Goal: Transaction & Acquisition: Download file/media

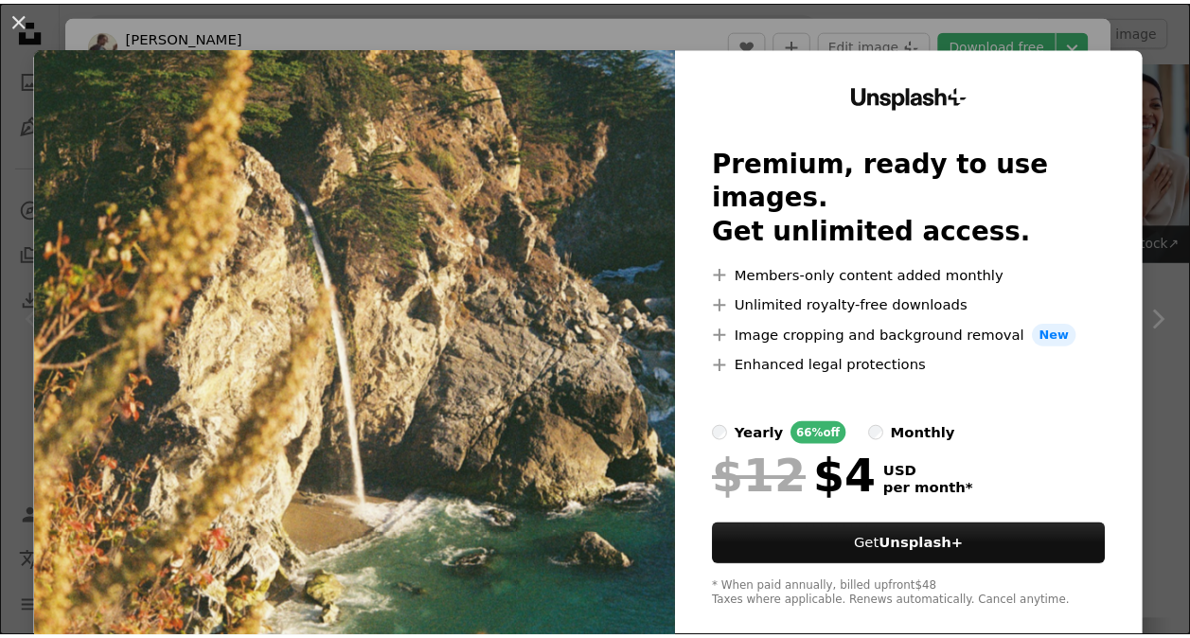
scroll to position [772, 0]
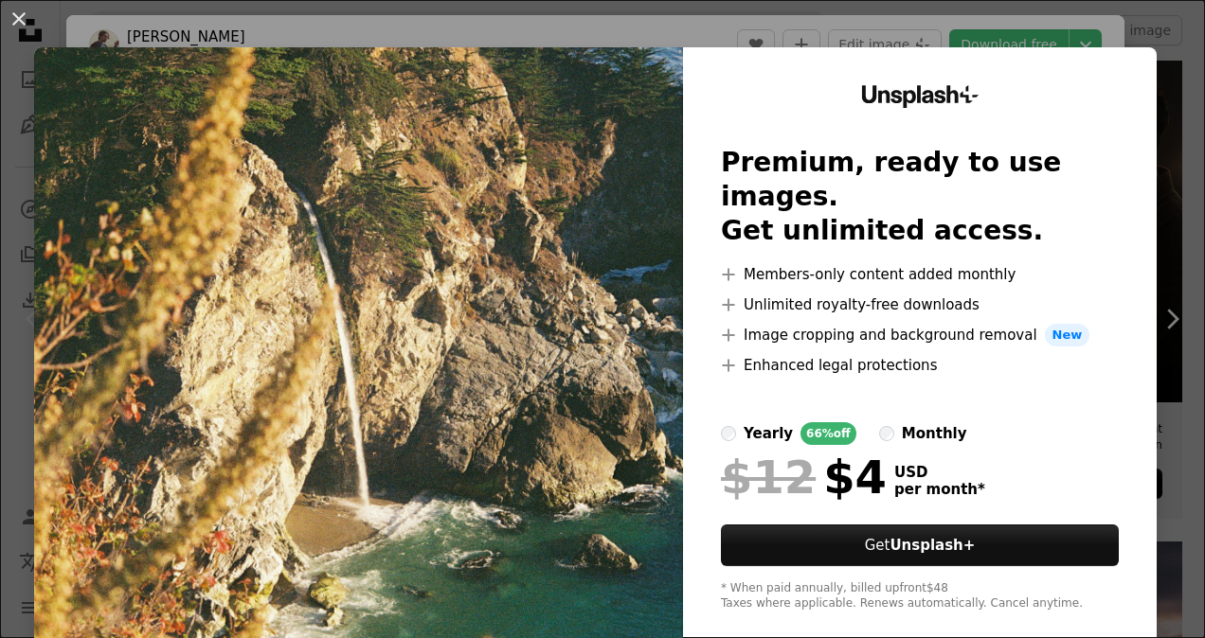
click at [1143, 170] on div "An X shape Unsplash+ Premium, ready to use images. Get unlimited access. A plus…" at bounding box center [602, 319] width 1205 height 638
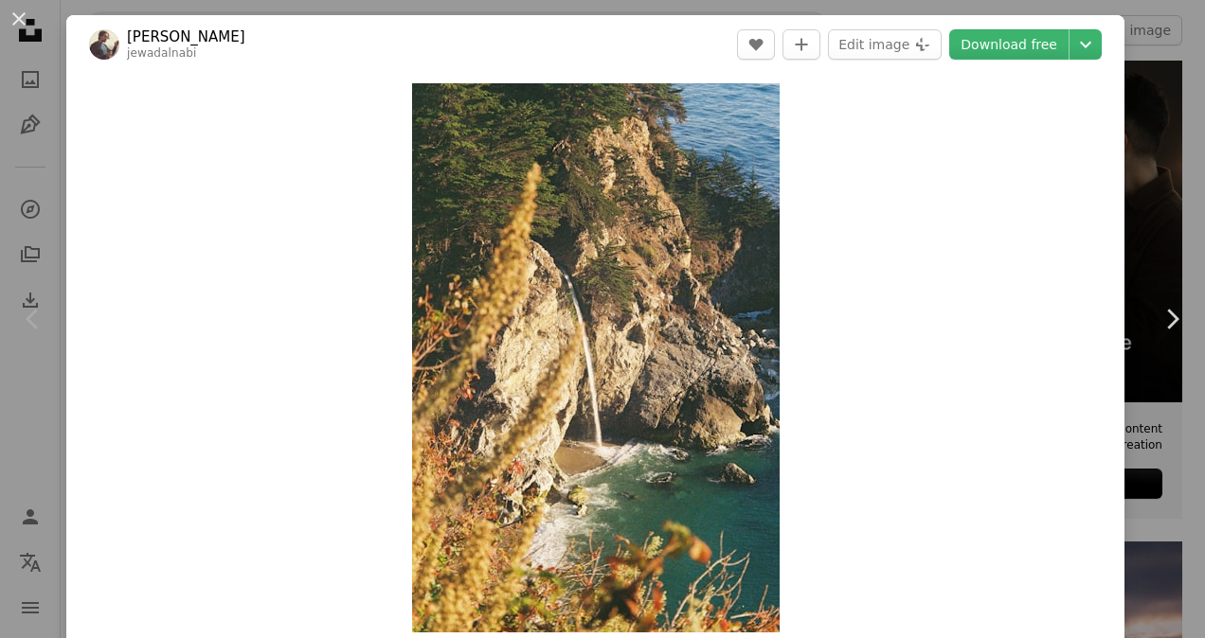
drag, startPoint x: 0, startPoint y: 19, endPoint x: 32, endPoint y: 5, distance: 35.2
click at [30, 8] on button "An X shape" at bounding box center [19, 19] width 23 height 23
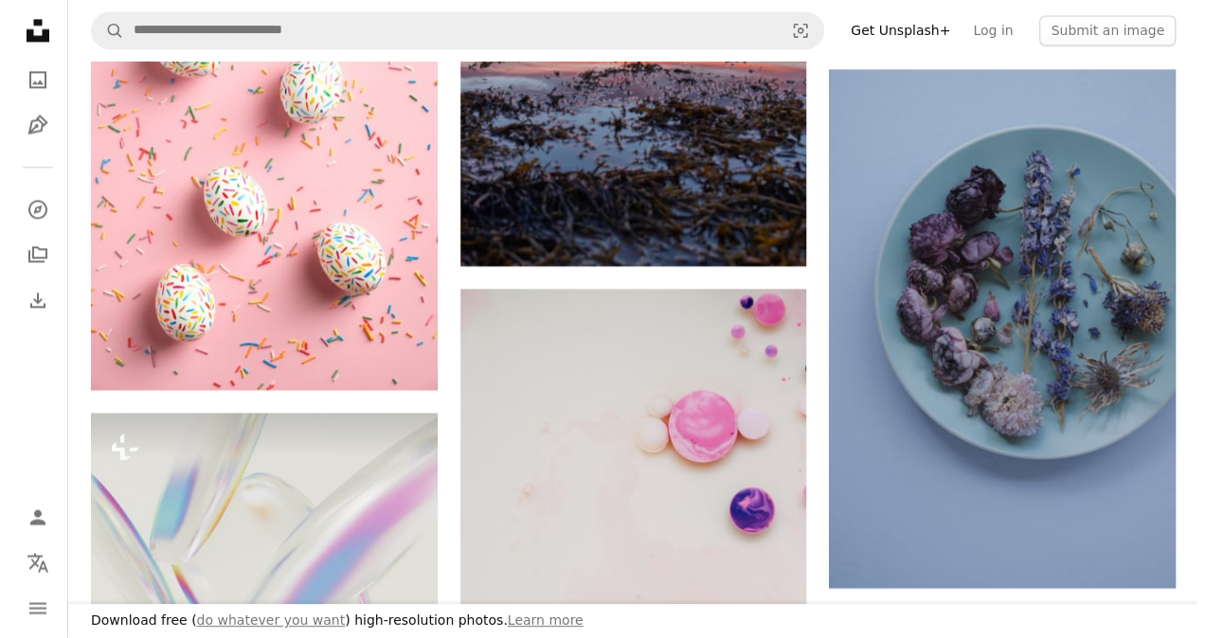
scroll to position [1505, 0]
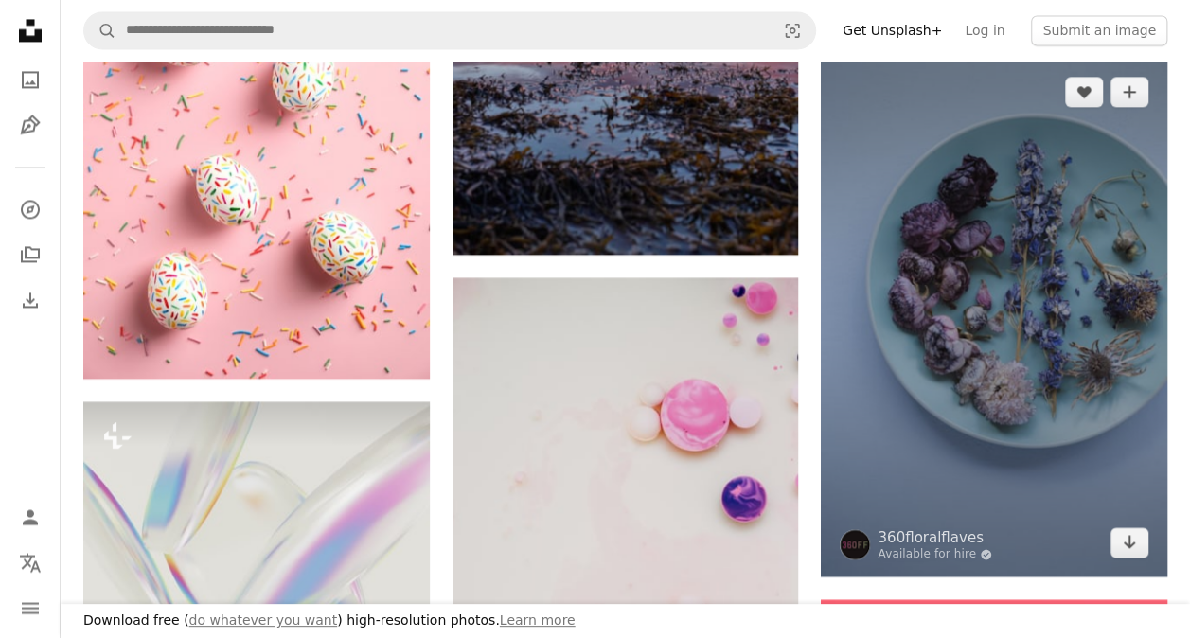
click at [943, 302] on img at bounding box center [994, 317] width 347 height 519
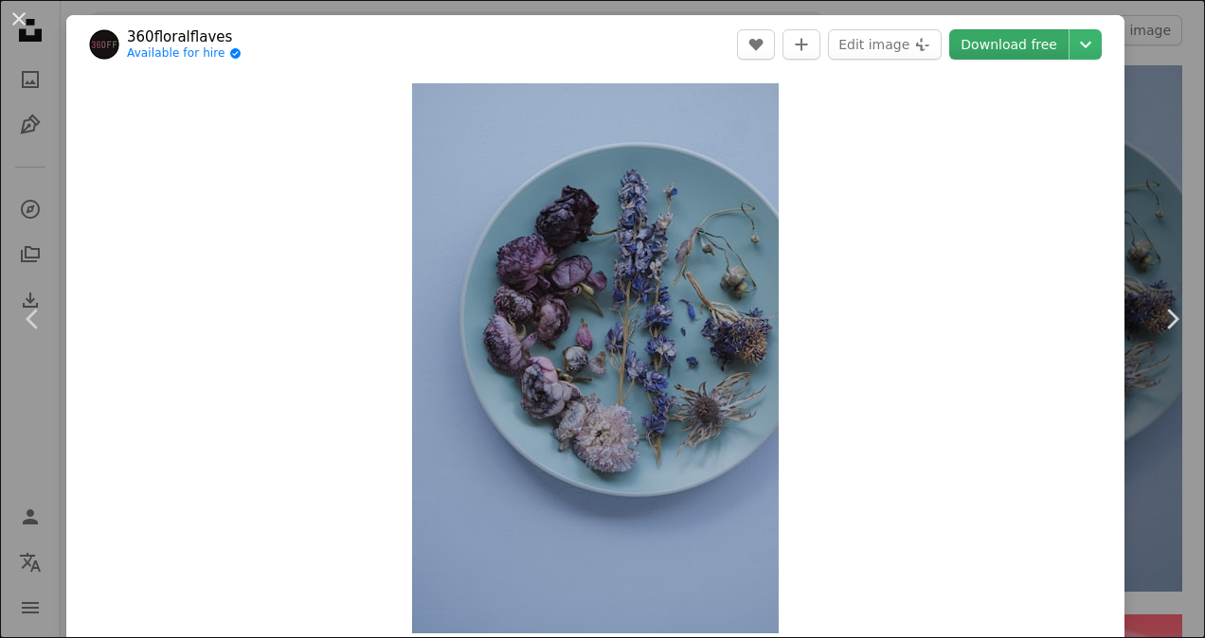
click at [981, 44] on link "Download free" at bounding box center [1008, 44] width 119 height 30
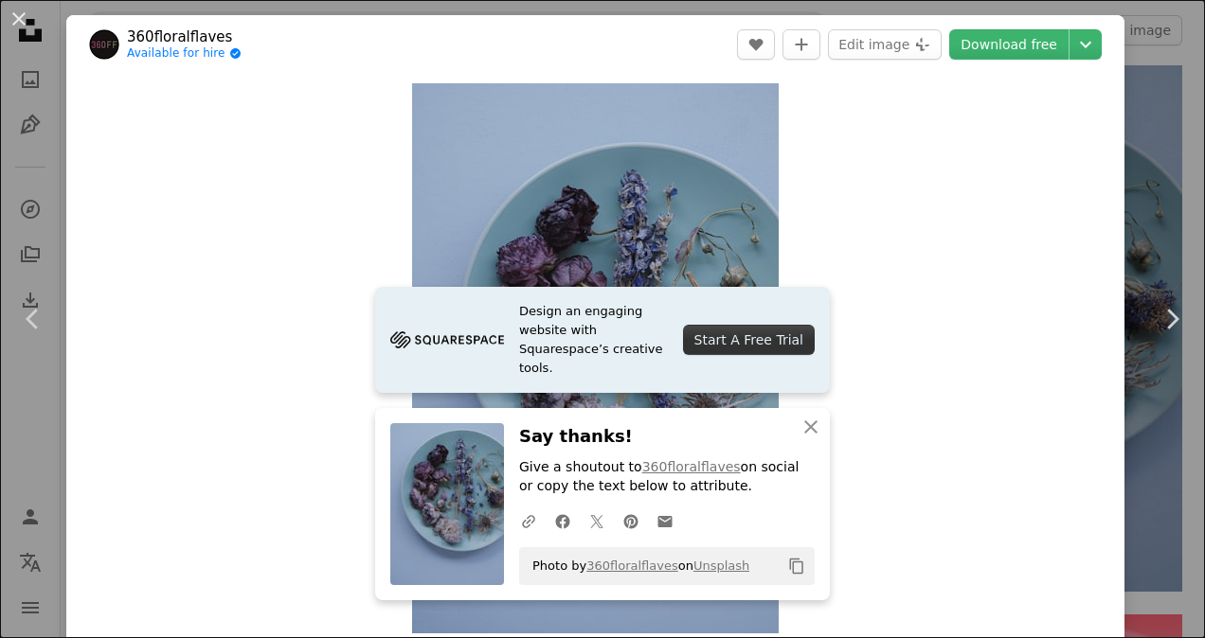
click at [903, 323] on div "Zoom in" at bounding box center [595, 358] width 1058 height 569
